Goal: Transaction & Acquisition: Purchase product/service

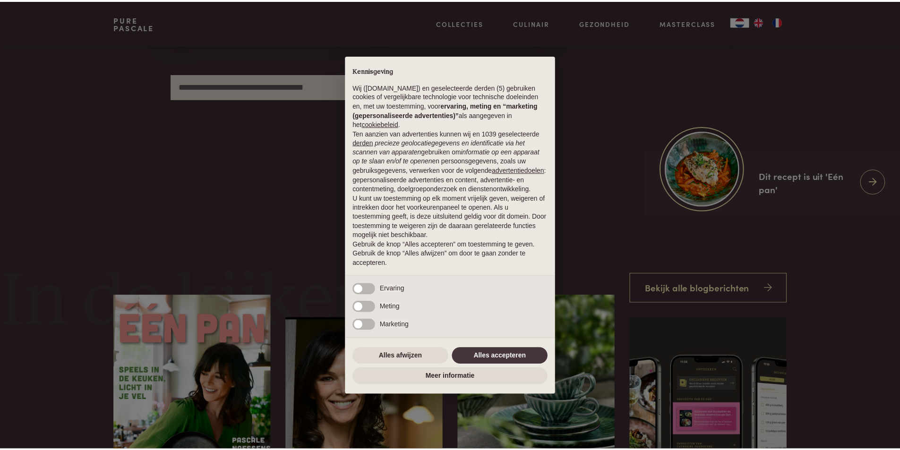
scroll to position [331, 0]
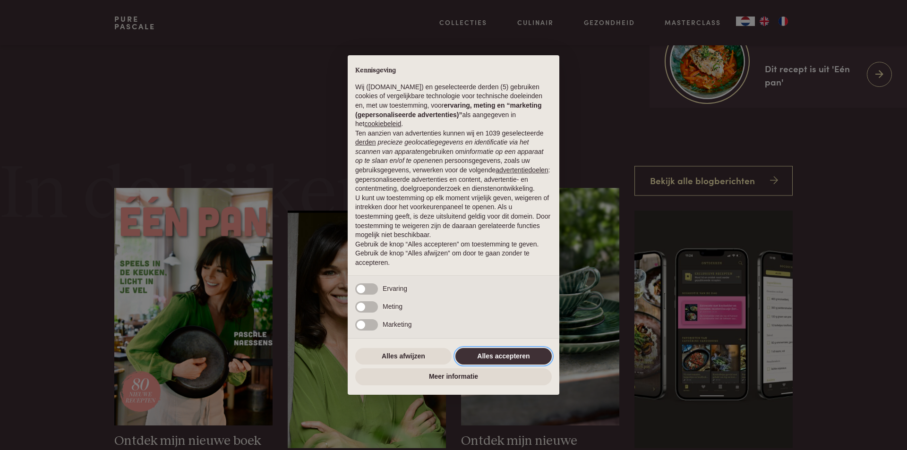
click at [529, 360] on button "Alles accepteren" at bounding box center [503, 356] width 96 height 17
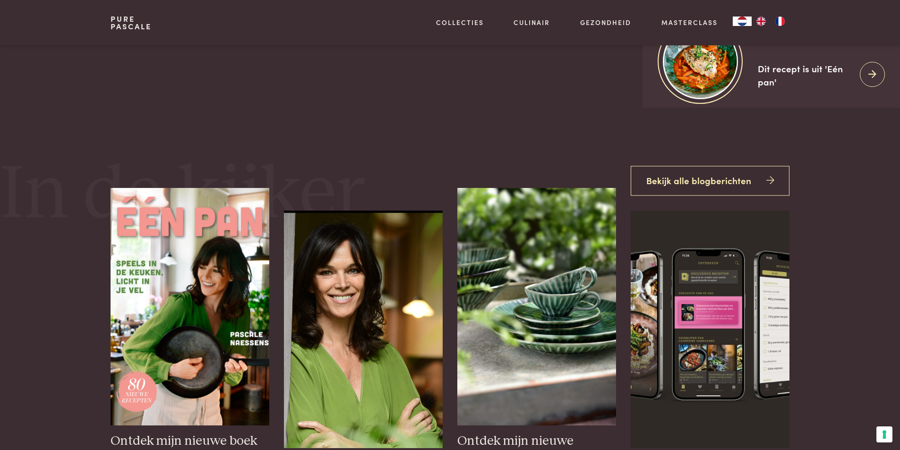
scroll to position [472, 0]
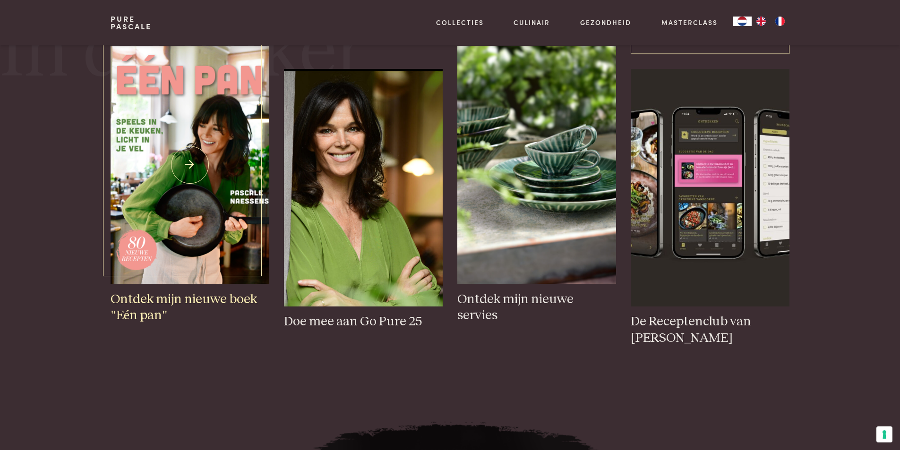
click at [189, 186] on img at bounding box center [189, 165] width 158 height 238
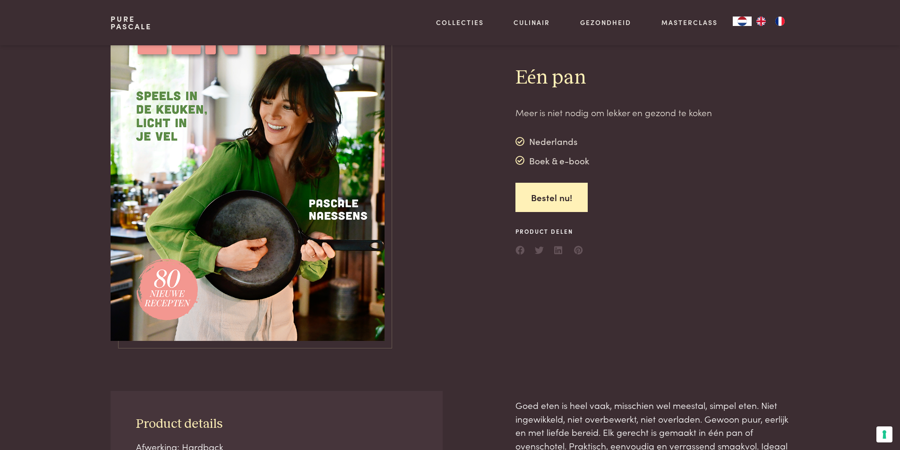
scroll to position [47, 0]
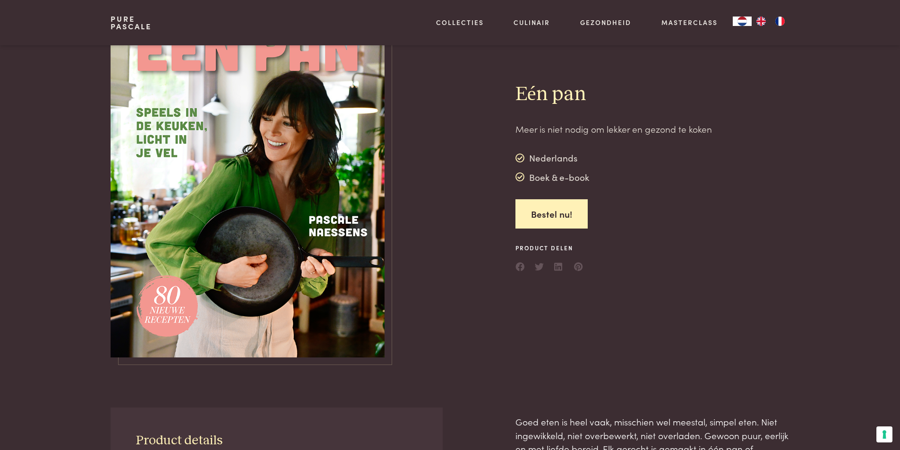
click at [280, 212] on img at bounding box center [247, 177] width 274 height 359
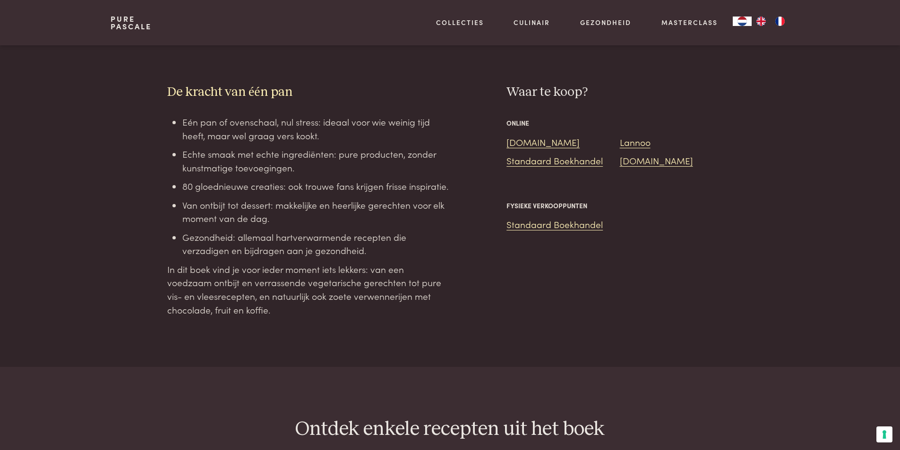
scroll to position [850, 0]
